Goal: Communication & Community: Participate in discussion

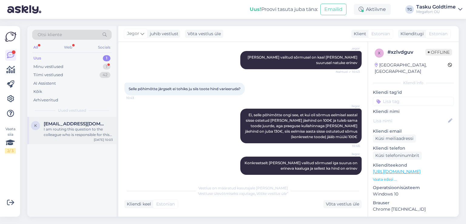
click at [105, 130] on div "I am routing this question to the colleague who is responsible for this topic. …" at bounding box center [78, 131] width 69 height 11
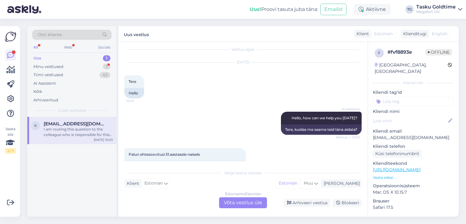
scroll to position [85, 0]
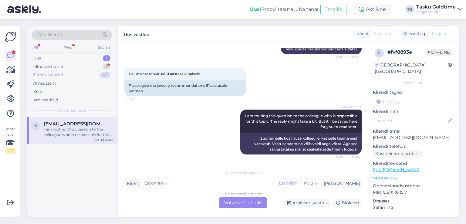
click at [90, 74] on div "Tiimi vestlused 42" at bounding box center [71, 75] width 79 height 8
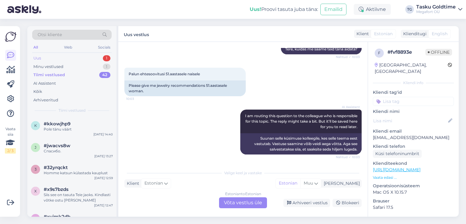
click at [99, 61] on div "Uus 1" at bounding box center [71, 58] width 79 height 8
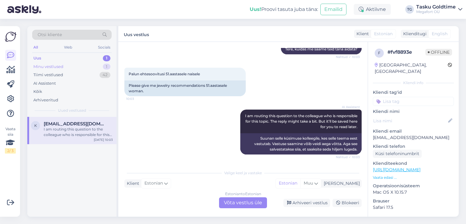
click at [104, 67] on div "1" at bounding box center [107, 67] width 8 height 6
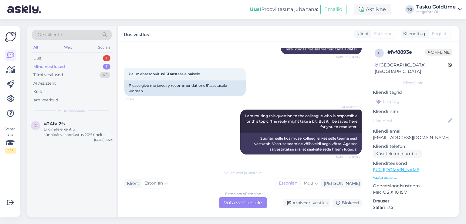
click at [93, 115] on div "Otsi kliente All Web Socials Uus 1 Minu vestlused 1 Tiimi vestlused 42 AI Assis…" at bounding box center [71, 71] width 89 height 91
click at [93, 120] on div "2 #24fvi2fx Liikmetele kehtib sünnipäevasoodustus 20% ühelt ostukorvilt tavahin…" at bounding box center [71, 130] width 89 height 27
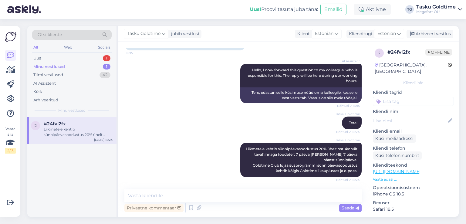
scroll to position [64, 0]
click at [99, 77] on div "Tiimi vestlused 42" at bounding box center [71, 75] width 79 height 8
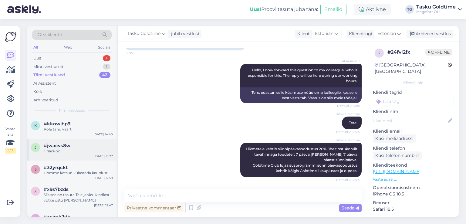
click at [96, 141] on div "j #jwacvs8w Спасибо. [DATE] 13:27" at bounding box center [71, 150] width 89 height 22
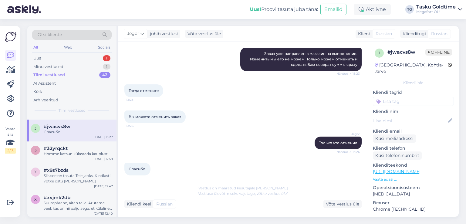
scroll to position [0, 0]
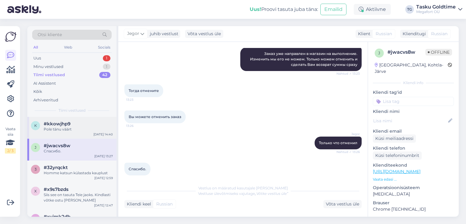
click at [98, 133] on div "[DATE] 14:40" at bounding box center [102, 134] width 19 height 5
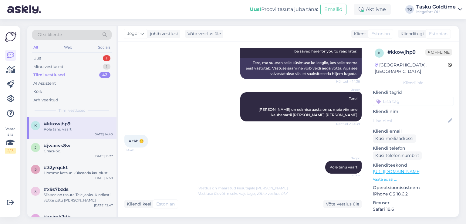
scroll to position [97, 0]
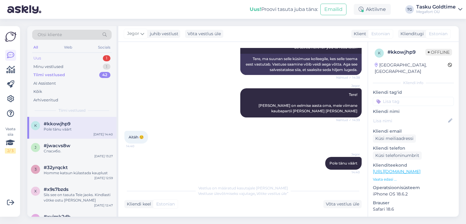
click at [77, 59] on div "Uus 1" at bounding box center [71, 58] width 79 height 8
